Goal: Check status: Check status

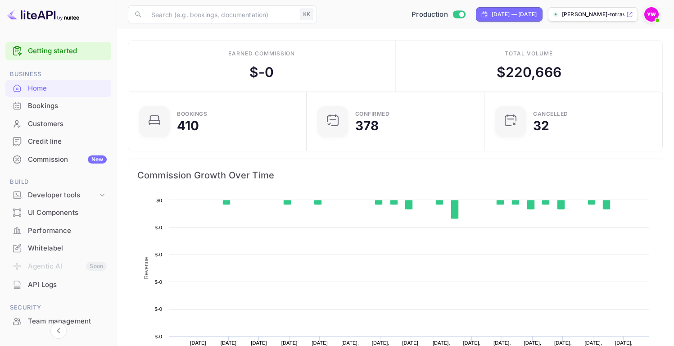
scroll to position [140, 166]
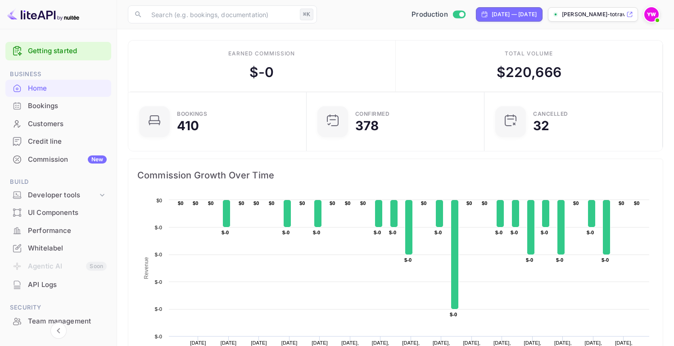
click at [37, 106] on div "Bookings" at bounding box center [67, 106] width 79 height 10
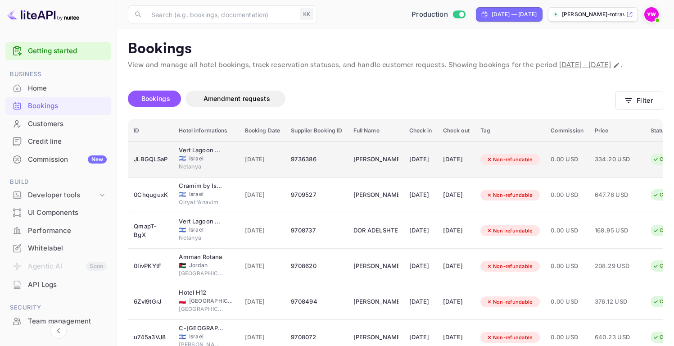
click at [217, 163] on span "Israel" at bounding box center [211, 158] width 45 height 8
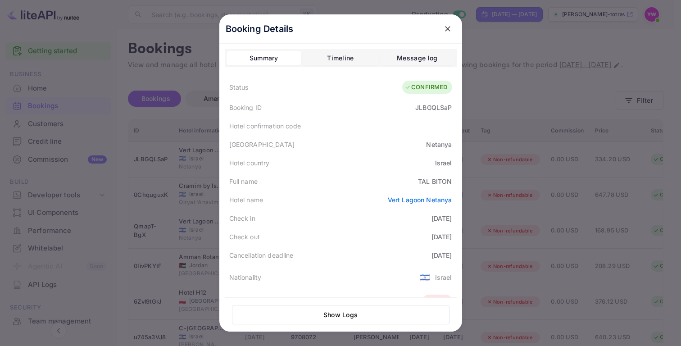
click at [456, 23] on div "Booking Details" at bounding box center [340, 28] width 243 height 29
click at [455, 22] on div "Booking Details" at bounding box center [340, 28] width 243 height 29
click at [448, 25] on icon "close" at bounding box center [447, 28] width 9 height 9
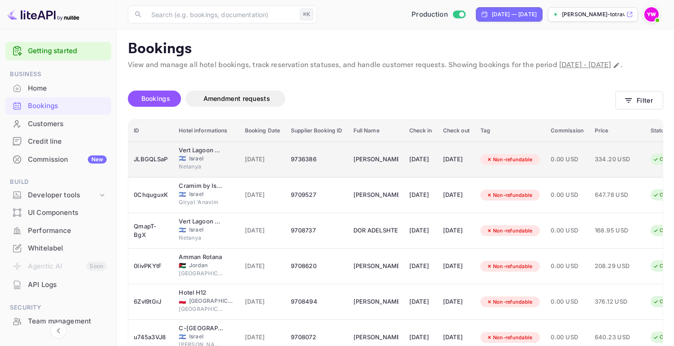
click at [253, 167] on div "[DATE]" at bounding box center [263, 159] width 36 height 14
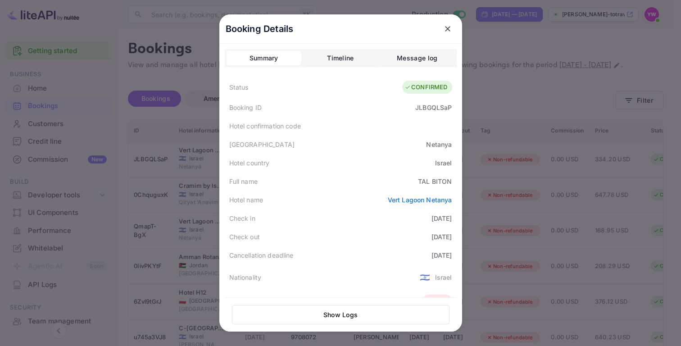
click at [337, 59] on div "Timeline" at bounding box center [340, 58] width 27 height 11
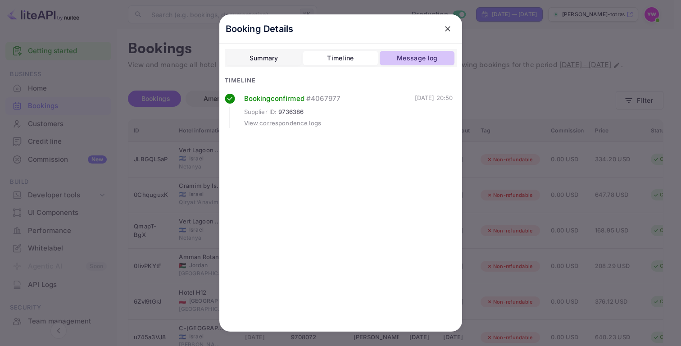
click at [417, 60] on div "Message log" at bounding box center [417, 58] width 41 height 11
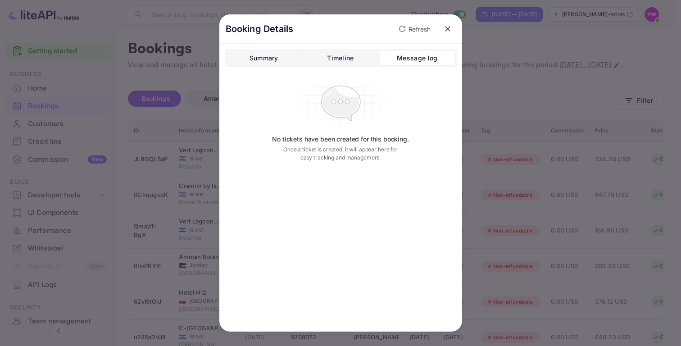
click at [328, 58] on div "Timeline" at bounding box center [340, 58] width 27 height 11
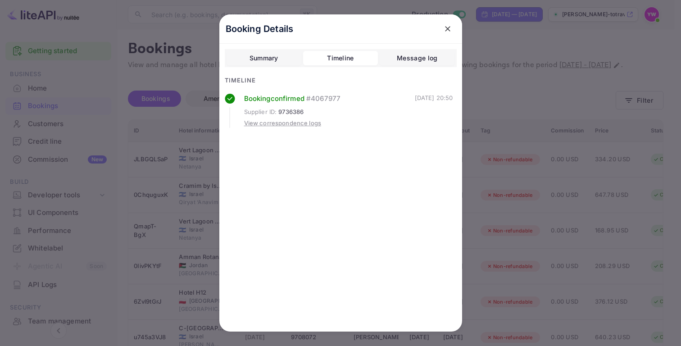
click at [267, 59] on div "Summary" at bounding box center [263, 58] width 29 height 11
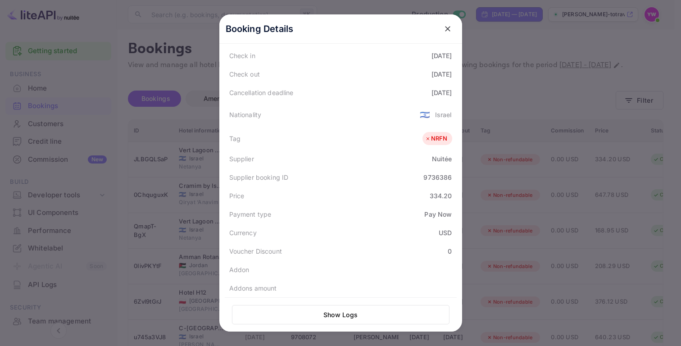
scroll to position [238, 0]
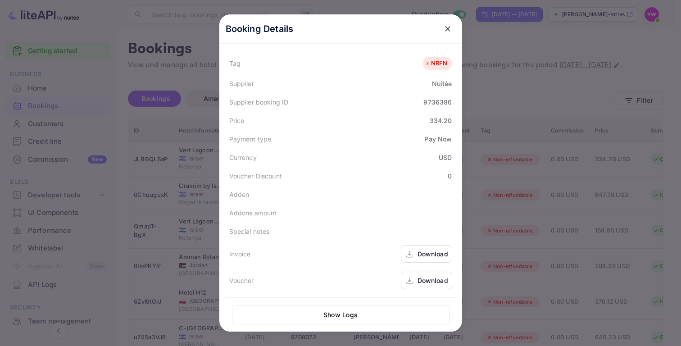
click at [411, 255] on div "Download" at bounding box center [426, 254] width 51 height 18
click at [428, 284] on div "Download" at bounding box center [432, 279] width 31 height 9
